Goal: Task Accomplishment & Management: Use online tool/utility

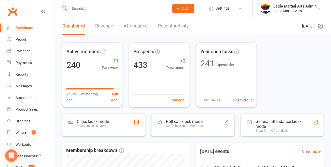
scroll to position [82, 0]
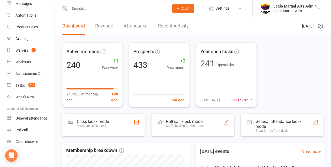
click at [31, 146] on link "Class check-in" at bounding box center [31, 142] width 48 height 12
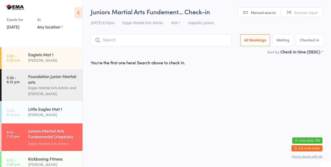
click at [148, 41] on input "search" at bounding box center [161, 40] width 141 height 12
type input "Ali"
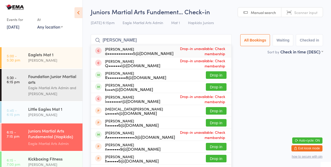
click at [219, 77] on button "Drop in" at bounding box center [216, 75] width 21 height 8
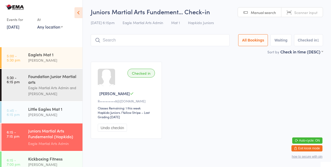
click at [197, 42] on input "search" at bounding box center [160, 40] width 139 height 12
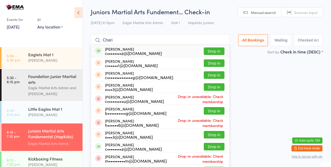
type input "Charie"
click at [225, 41] on input "Charie" at bounding box center [160, 40] width 139 height 12
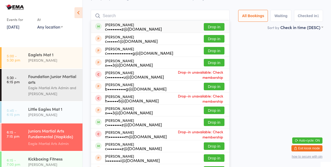
scroll to position [34, 0]
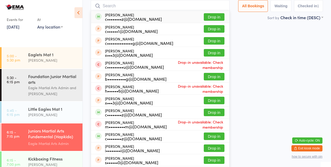
click at [174, 7] on input "search" at bounding box center [160, 6] width 139 height 12
type input "Charlie"
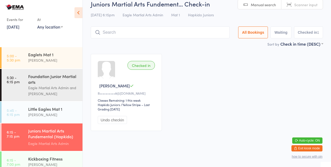
scroll to position [0, 0]
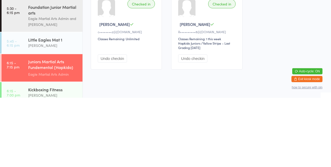
click at [114, 126] on button "Undo checkin" at bounding box center [112, 128] width 29 height 8
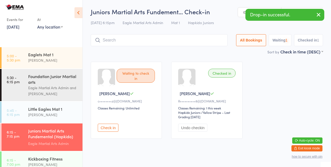
click at [146, 41] on input "search" at bounding box center [159, 40] width 137 height 12
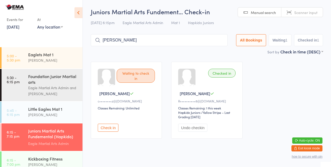
type input "Charlie"
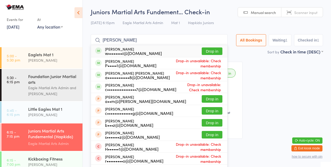
click at [213, 50] on button "Drop in" at bounding box center [212, 51] width 21 height 8
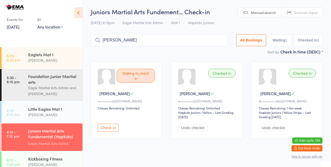
type input "Ethan"
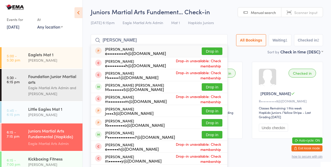
click at [213, 88] on button "Drop in" at bounding box center [212, 87] width 21 height 8
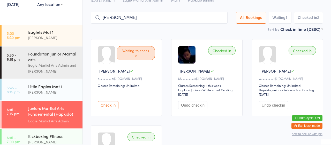
type input "Daniel"
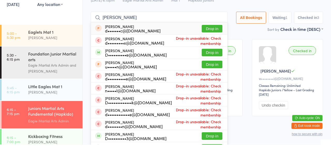
click at [215, 77] on button "Drop in" at bounding box center [212, 75] width 21 height 8
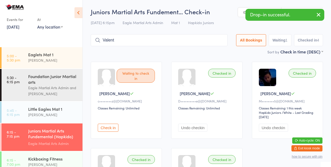
type input "Valent"
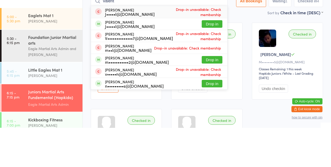
click at [215, 124] on button "Drop in" at bounding box center [212, 123] width 21 height 8
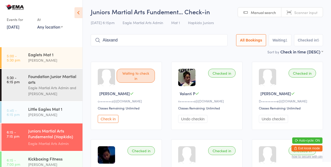
type input "Alaxand"
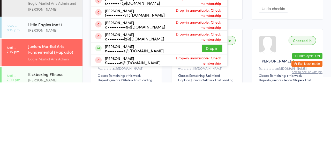
scroll to position [26, 0]
click at [214, 134] on button "Drop in" at bounding box center [212, 133] width 21 height 8
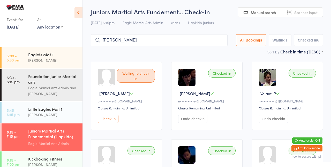
type input "Dylan"
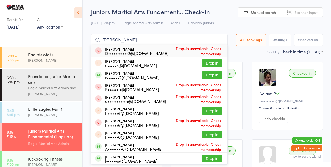
click at [212, 76] on button "Drop in" at bounding box center [212, 75] width 21 height 8
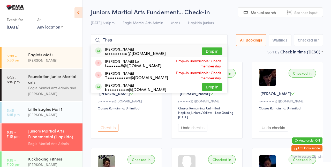
type input "Thea"
click at [214, 52] on button "Drop in" at bounding box center [212, 51] width 21 height 8
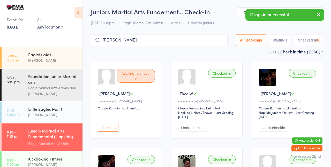
type input "Hanna"
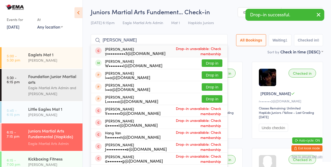
click at [215, 64] on button "Drop in" at bounding box center [212, 63] width 21 height 8
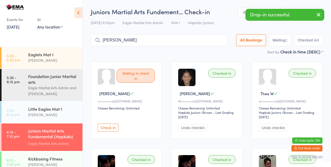
type input "Finn"
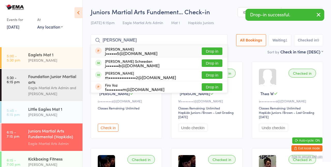
click at [215, 64] on button "Drop in" at bounding box center [212, 63] width 21 height 8
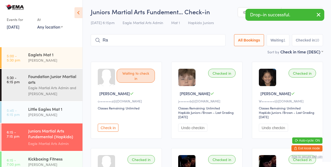
type input "R"
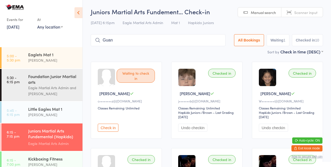
type input "Guan"
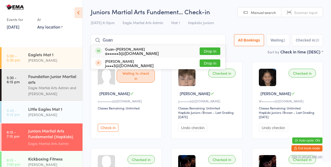
click at [216, 52] on button "Drop in" at bounding box center [210, 51] width 21 height 8
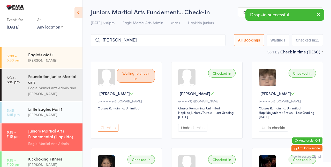
type input "Sue"
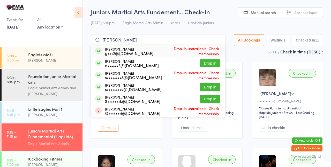
click at [213, 64] on button "Drop in" at bounding box center [210, 63] width 21 height 8
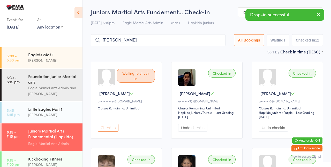
type input "Mehrs"
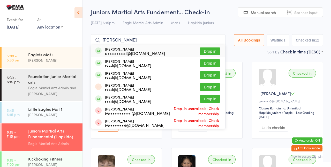
click at [213, 52] on button "Drop in" at bounding box center [210, 51] width 21 height 8
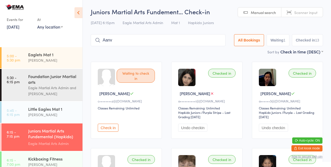
type input "Aanv"
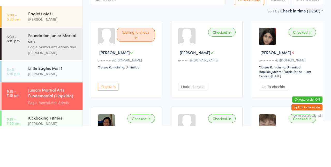
click at [199, 129] on button "Undo checkin" at bounding box center [192, 128] width 29 height 8
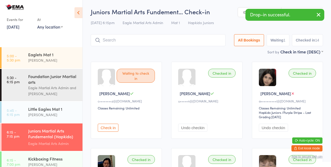
click at [179, 42] on input "search" at bounding box center [158, 40] width 135 height 12
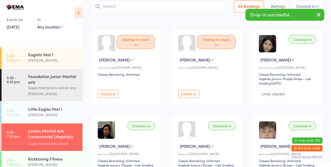
scroll to position [34, 0]
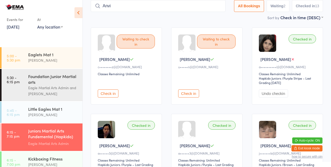
type input "Anvi"
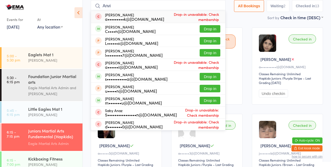
click at [214, 30] on button "Drop in" at bounding box center [210, 29] width 21 height 8
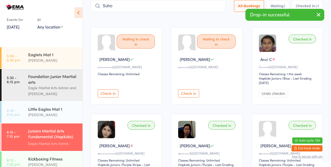
type input "Suho"
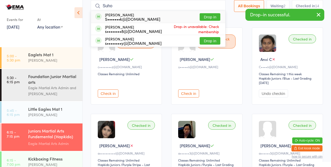
click at [211, 18] on button "Drop in" at bounding box center [210, 17] width 21 height 8
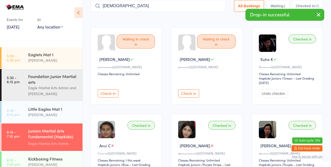
type input "Ish"
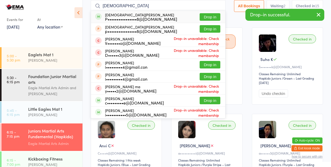
click at [212, 15] on button "Drop in" at bounding box center [210, 17] width 21 height 8
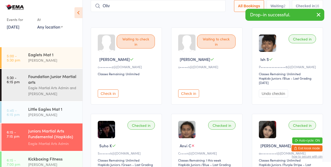
type input "Oliv"
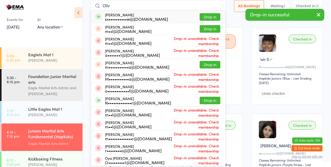
click at [214, 18] on button "Drop in" at bounding box center [210, 17] width 21 height 8
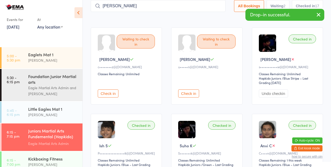
type input "Sarth"
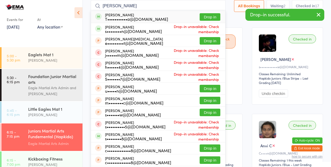
click at [211, 18] on button "Drop in" at bounding box center [210, 17] width 21 height 8
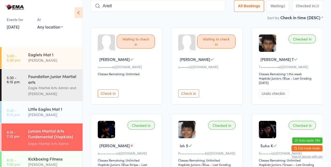
type input "Ariell"
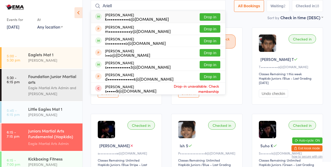
click at [214, 18] on button "Drop in" at bounding box center [210, 17] width 21 height 8
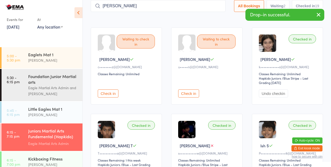
type input "Chloe"
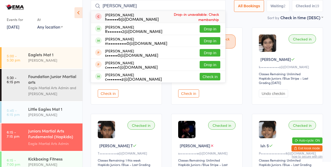
click at [213, 42] on button "Drop in" at bounding box center [210, 41] width 21 height 8
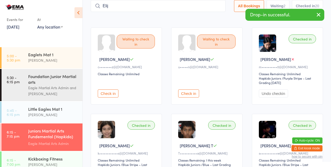
type input "Elij"
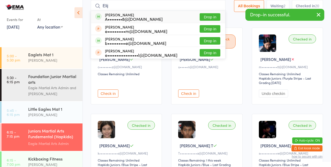
click at [215, 17] on button "Drop in" at bounding box center [210, 17] width 21 height 8
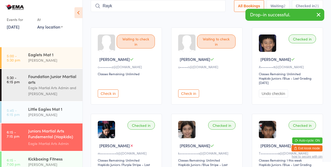
type input "Rayk"
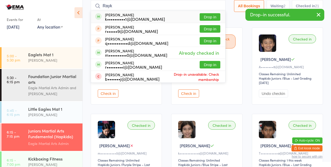
click at [212, 18] on button "Drop in" at bounding box center [210, 17] width 21 height 8
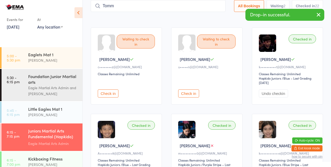
type input "Tomm"
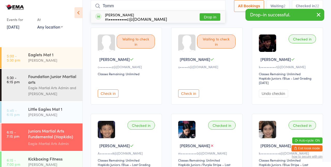
click at [211, 16] on button "Drop in" at bounding box center [210, 17] width 21 height 8
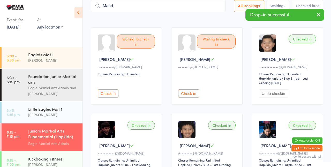
type input "Mahd"
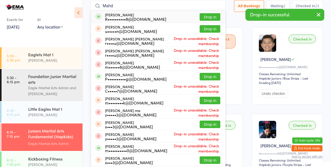
click at [213, 17] on button "Drop in" at bounding box center [210, 17] width 21 height 8
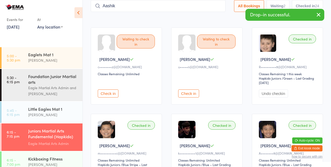
type input "Aashik"
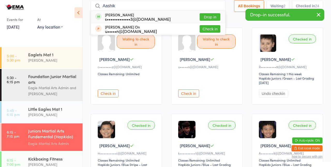
click at [213, 18] on button "Drop in" at bounding box center [210, 17] width 21 height 8
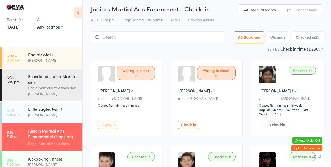
scroll to position [2, 0]
